Goal: Task Accomplishment & Management: Use online tool/utility

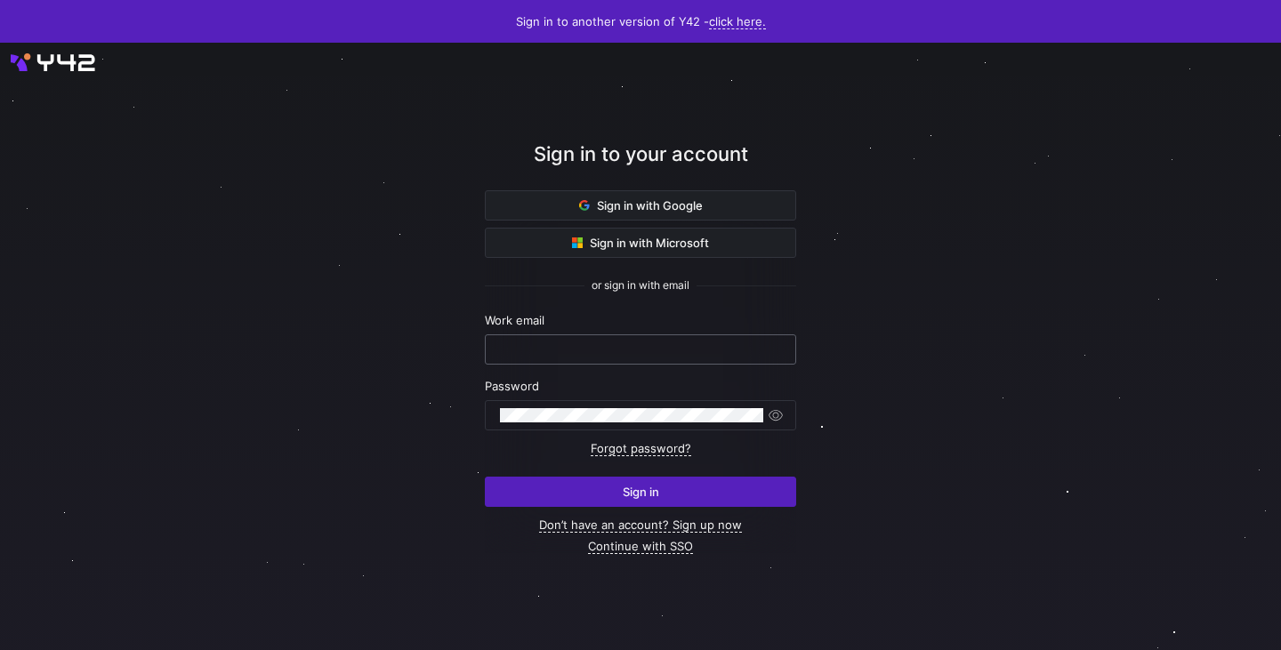
click at [594, 350] on input "text" at bounding box center [640, 350] width 281 height 14
type input "laurenskuiper@claut.nl"
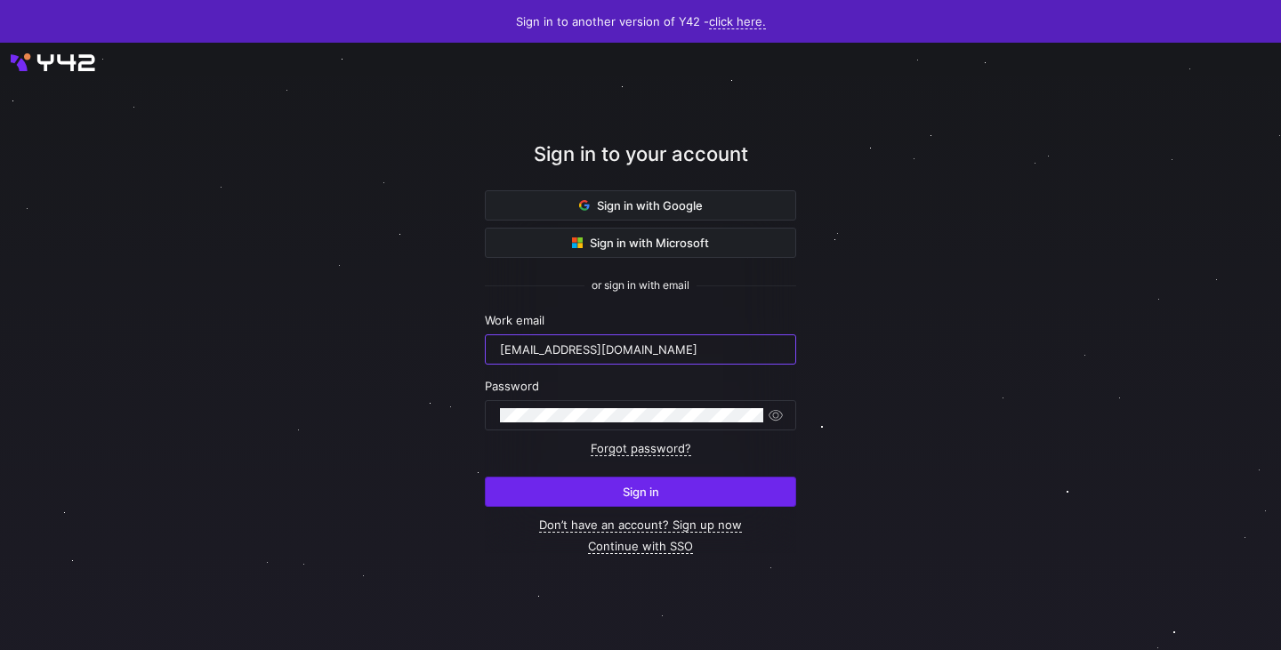
click at [645, 501] on span "submit" at bounding box center [641, 492] width 310 height 28
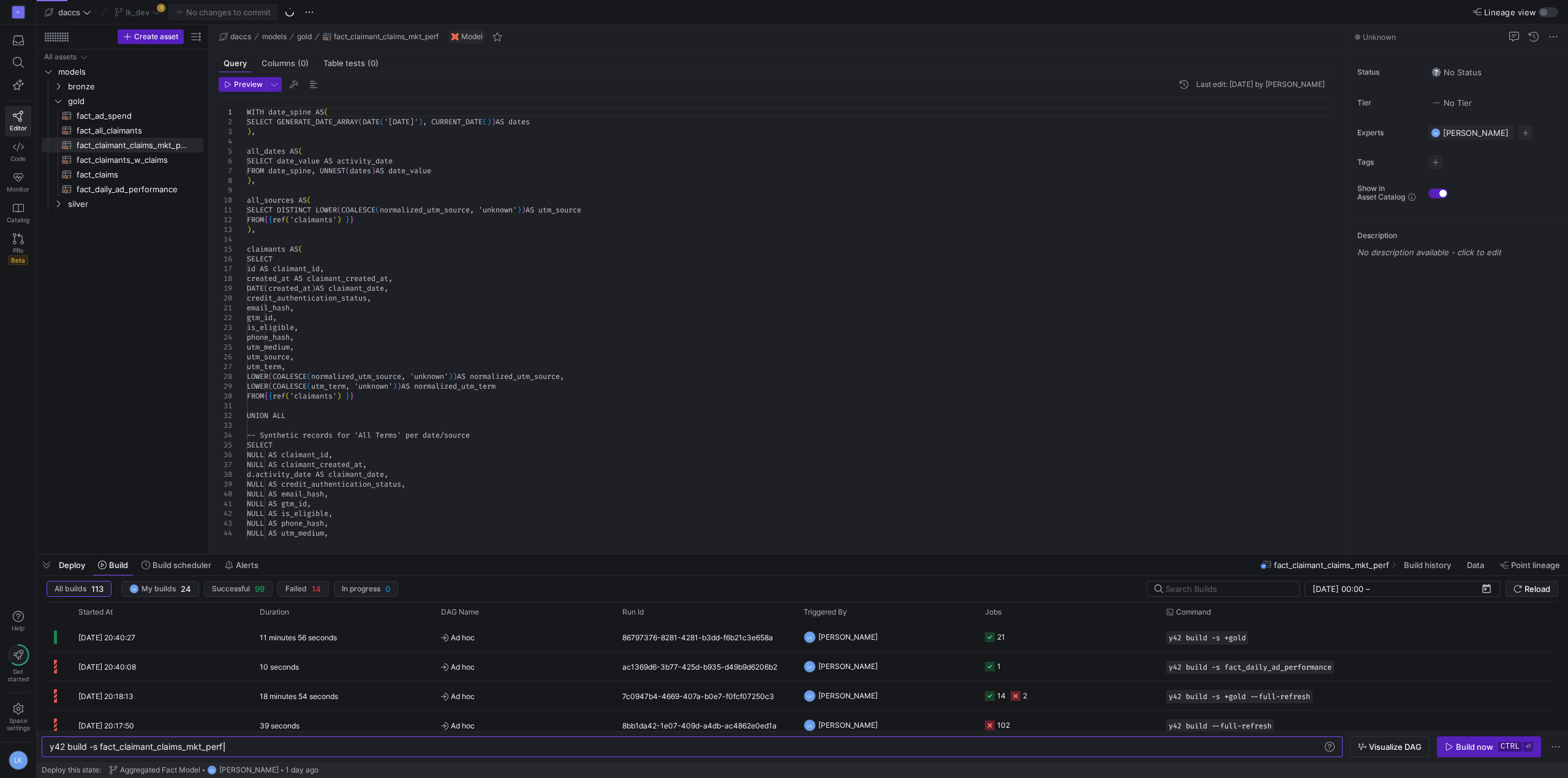
scroll to position [0, 174]
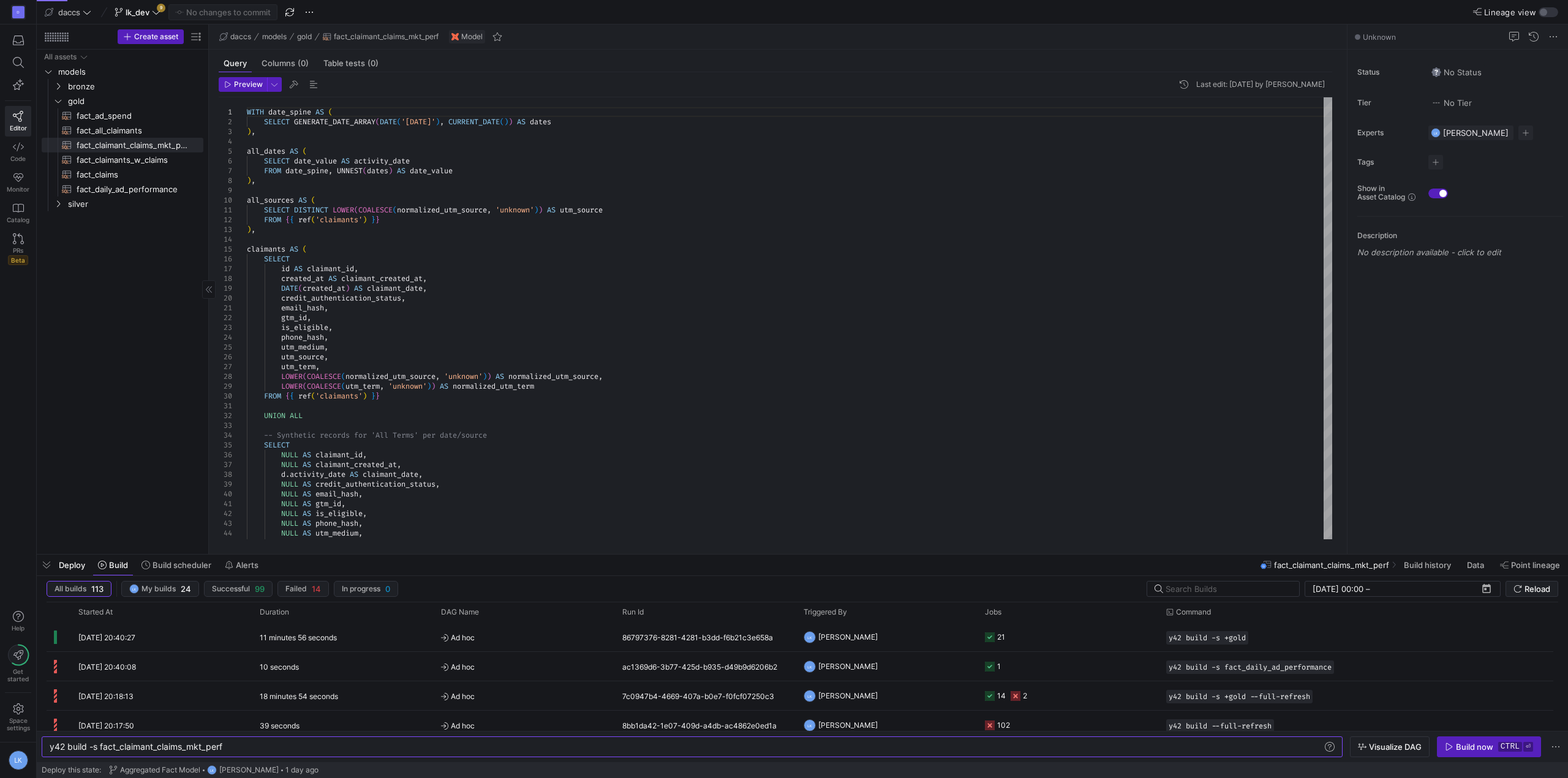
click at [41, 403] on div "All assets models bronze gold silver fact_ad_spend​​​​​​​​​​ fact_all_claimants…" at bounding box center [122, 299] width 162 height 499
